Goal: Transaction & Acquisition: Purchase product/service

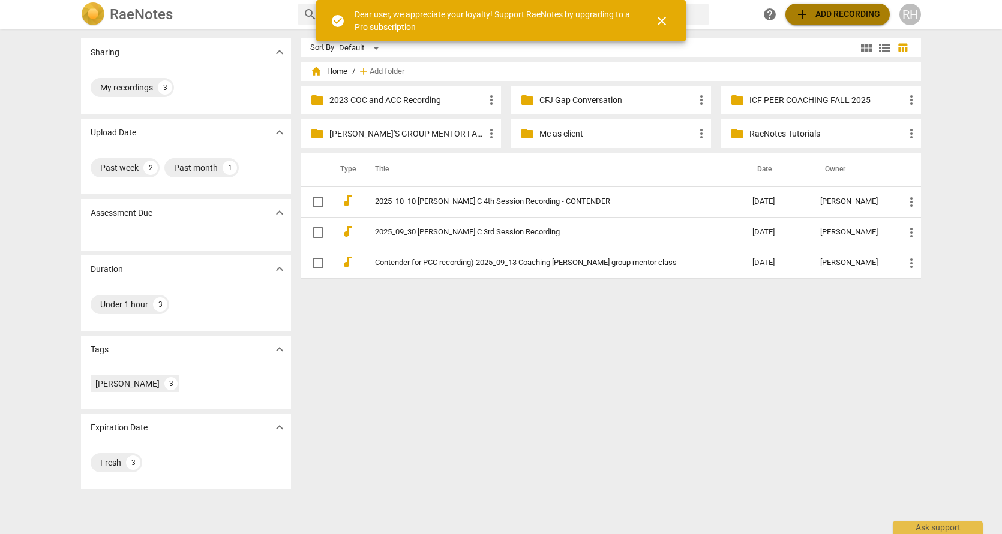
click at [817, 13] on span "add Add recording" at bounding box center [837, 14] width 85 height 14
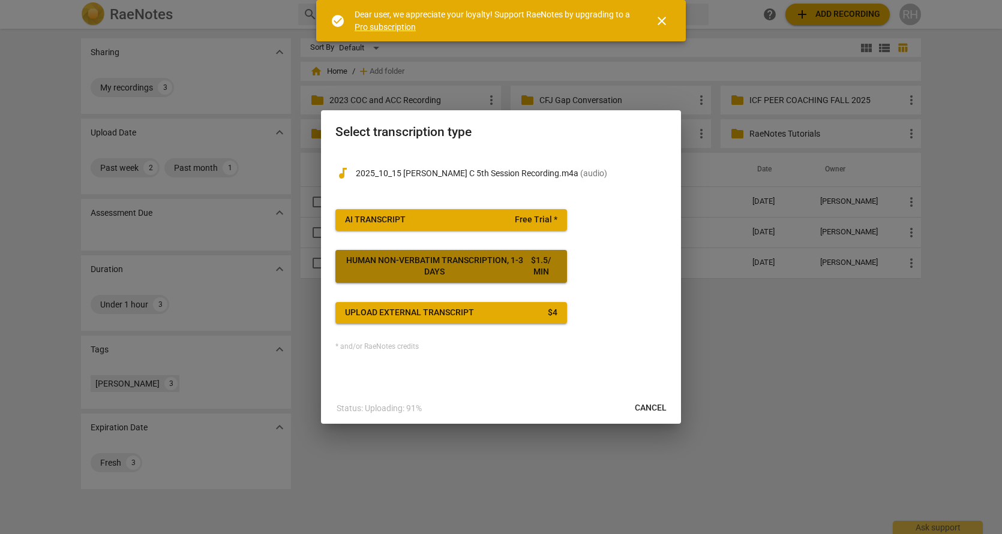
click at [476, 269] on div "Human non-verbatim transcription, 1-3 days" at bounding box center [434, 266] width 179 height 23
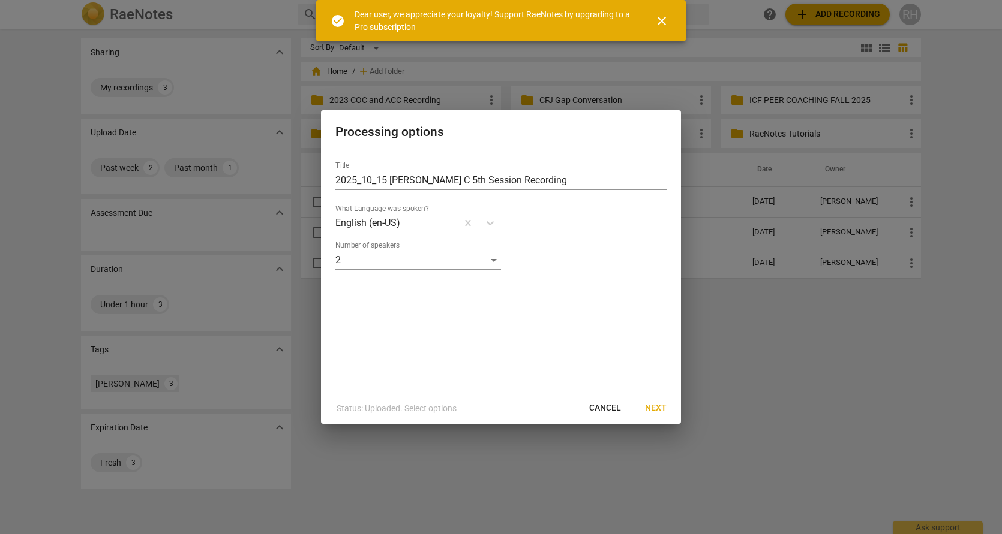
click at [655, 408] on span "Next" at bounding box center [656, 408] width 22 height 12
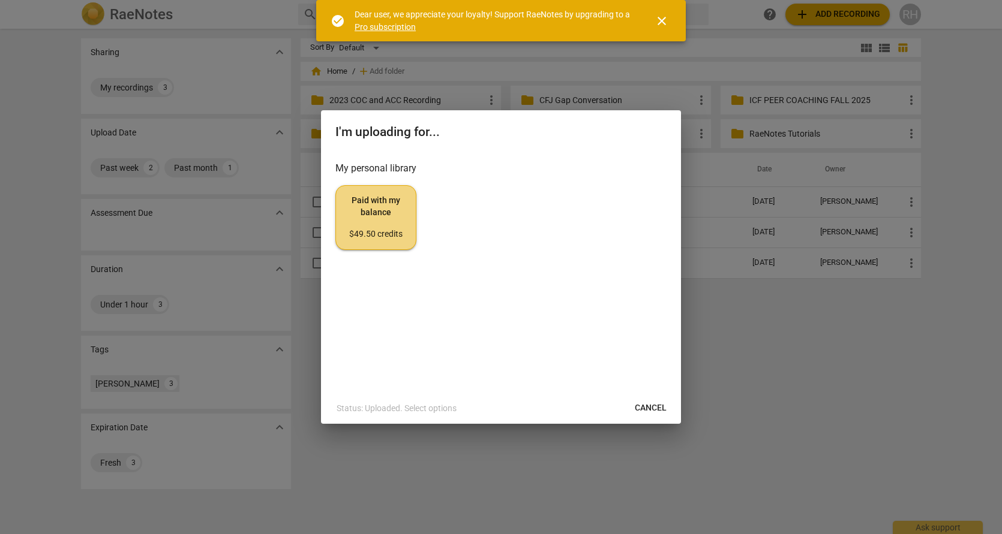
click at [662, 20] on span "close" at bounding box center [661, 21] width 14 height 14
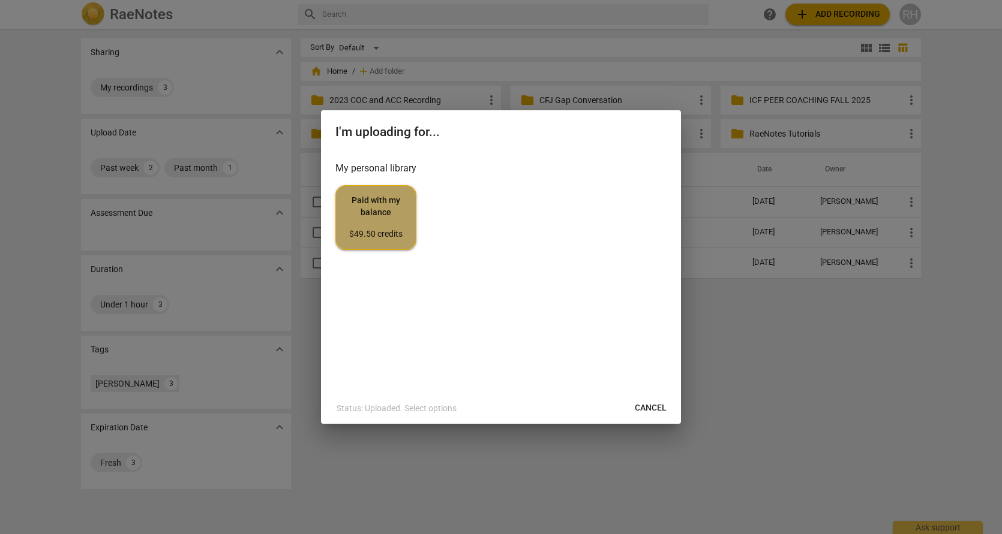
click at [364, 223] on span "Paid with my balance $49.50 credits" at bounding box center [375, 217] width 61 height 45
click at [642, 408] on span "Cancel" at bounding box center [651, 408] width 32 height 12
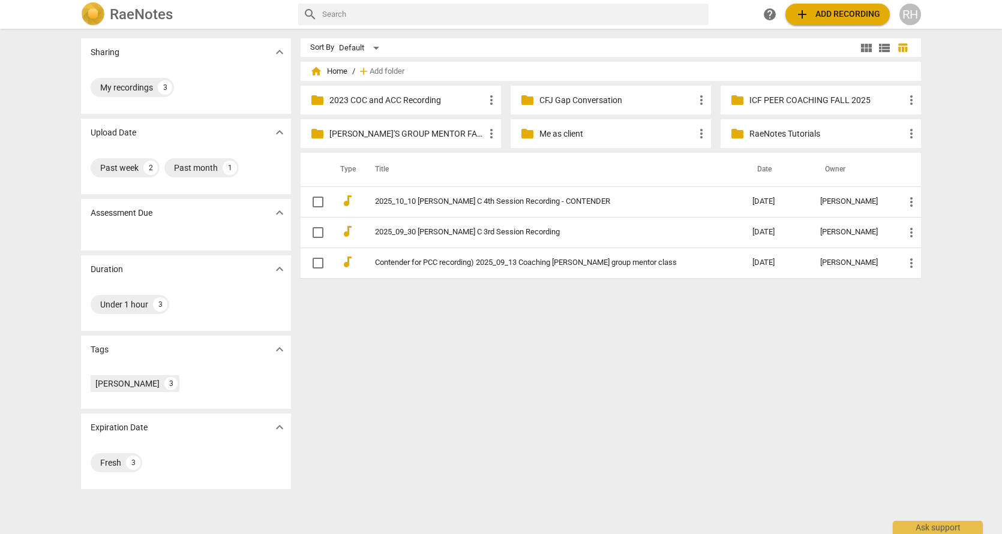
click at [810, 17] on span "add Add recording" at bounding box center [837, 14] width 85 height 14
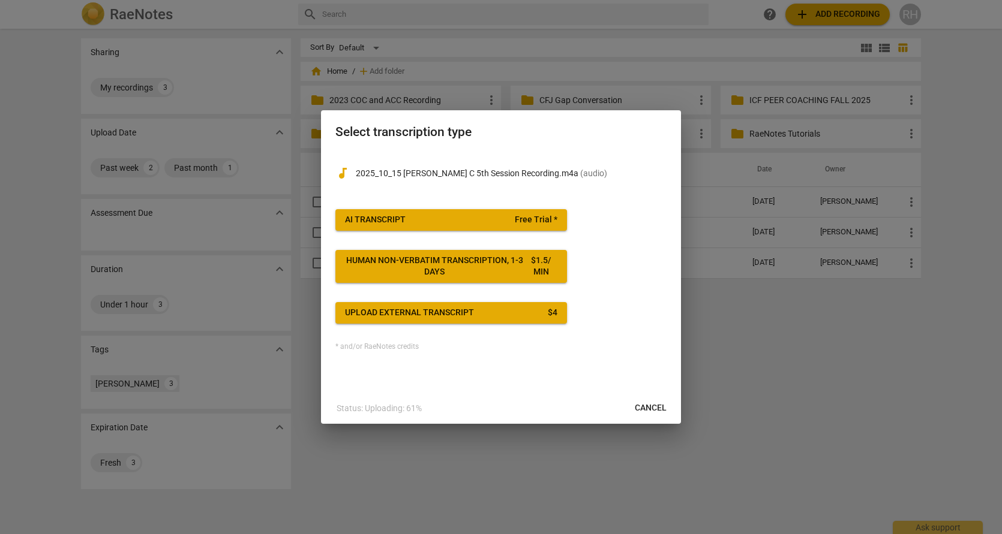
click at [385, 221] on div "AI Transcript" at bounding box center [375, 220] width 61 height 12
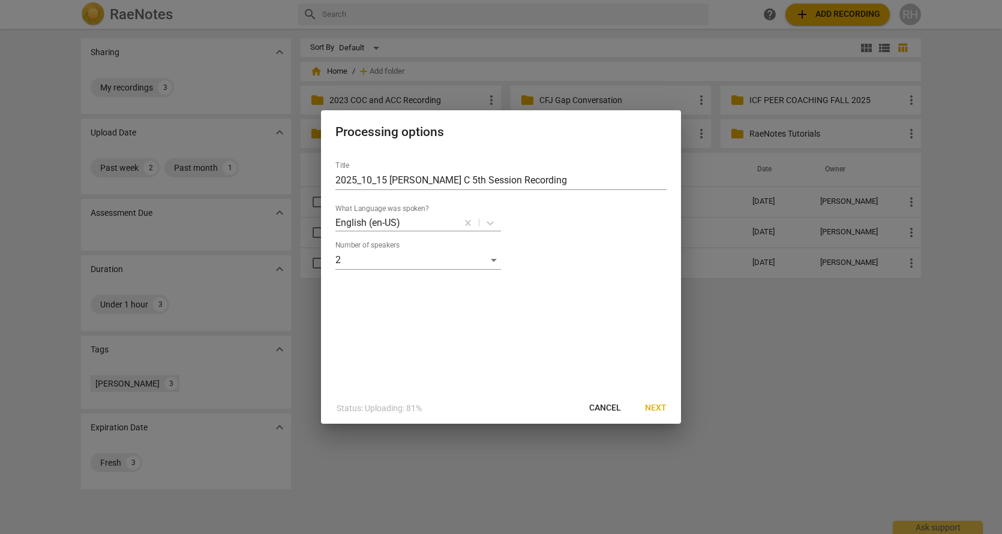
click at [655, 407] on span "Next" at bounding box center [656, 408] width 22 height 12
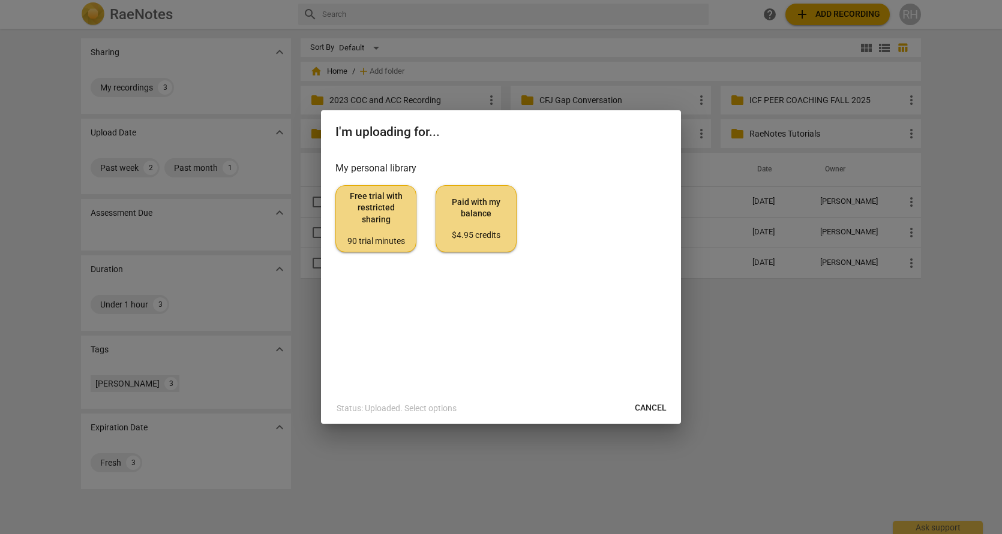
click at [483, 232] on div "$4.95 credits" at bounding box center [476, 236] width 61 height 12
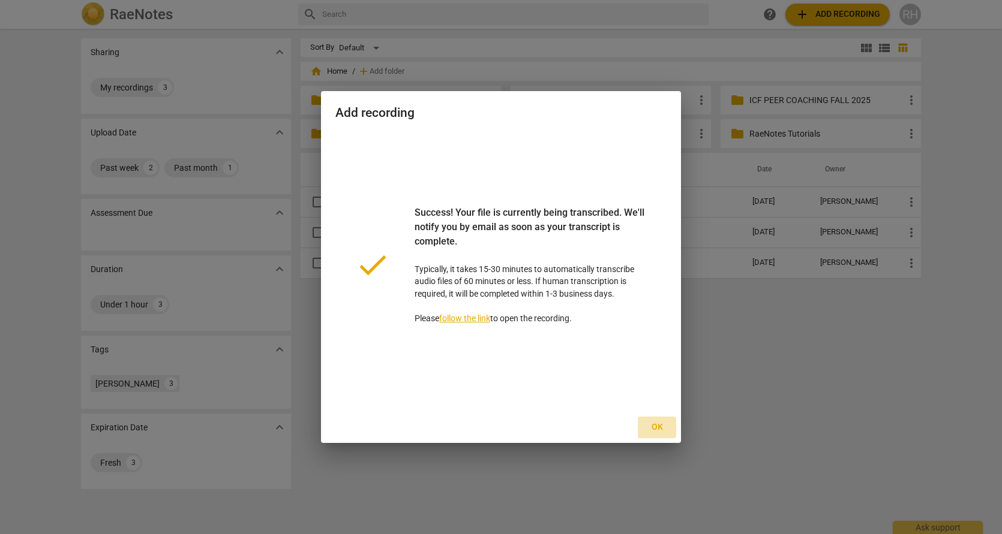
click at [658, 423] on span "Ok" at bounding box center [656, 428] width 19 height 12
